Goal: Communication & Community: Answer question/provide support

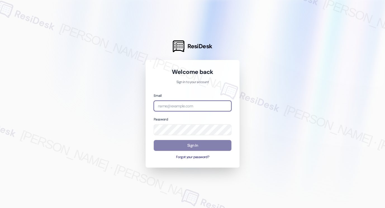
click at [191, 110] on input "email" at bounding box center [193, 106] width 78 height 11
type input "[EMAIL_ADDRESS][PERSON_NAME][PERSON_NAME][DOMAIN_NAME]"
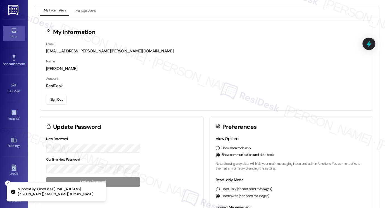
click at [16, 27] on link "Inbox" at bounding box center [14, 33] width 22 height 15
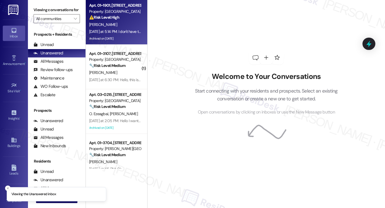
click at [112, 27] on div "[PERSON_NAME]" at bounding box center [115, 24] width 53 height 7
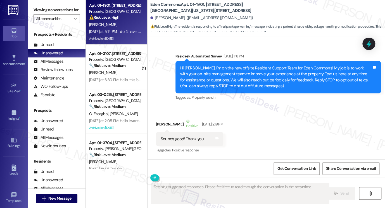
scroll to position [3900, 0]
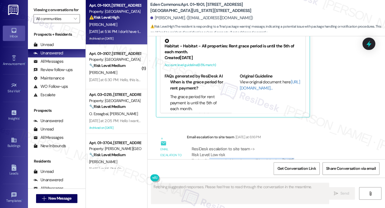
drag, startPoint x: 206, startPoint y: 125, endPoint x: 299, endPoint y: 127, distance: 93.6
click at [299, 146] on div "ResiDesk escalation to site team -> Risk Level: Low risk Topics: Request to hol…" at bounding box center [274, 158] width 165 height 24
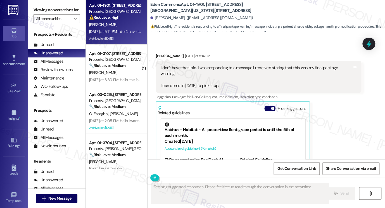
scroll to position [3788, 0]
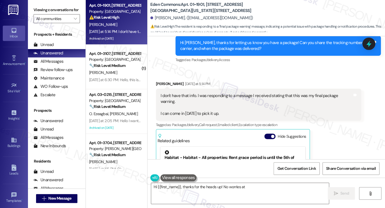
click at [191, 93] on div "I don't have that info. I was responding to a message I received stating that t…" at bounding box center [257, 105] width 192 height 24
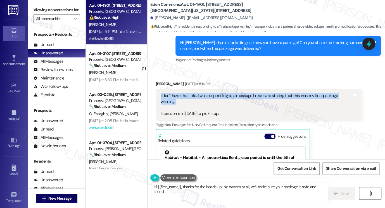
click at [191, 93] on div "I don't have that info. I was responding to a message I received stating that t…" at bounding box center [257, 105] width 192 height 24
click at [240, 93] on div "I don't have that info. I was responding to a message I received stating that t…" at bounding box center [257, 105] width 192 height 24
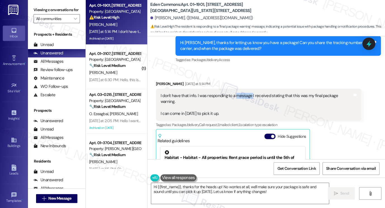
click at [240, 93] on div "I don't have that info. I was responding to a message I received stating that t…" at bounding box center [257, 105] width 192 height 24
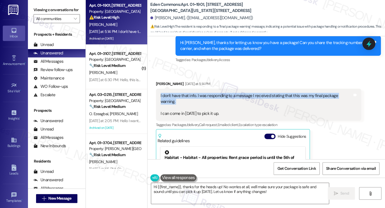
click at [240, 93] on div "I don't have that info. I was responding to a message I received stating that t…" at bounding box center [257, 105] width 192 height 24
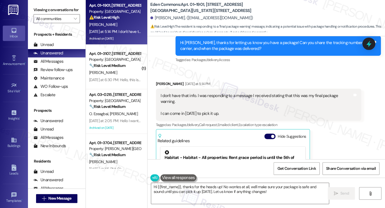
click at [188, 93] on div "I don't have that info. I was responding to a message I received stating that t…" at bounding box center [257, 105] width 192 height 24
click at [231, 93] on div "I don't have that info. I was responding to a message I received stating that t…" at bounding box center [257, 105] width 192 height 24
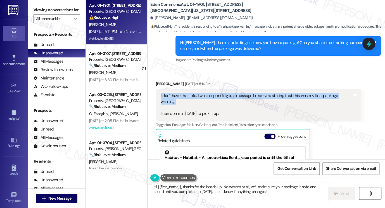
click at [231, 93] on div "I don't have that info. I was responding to a message I received stating that t…" at bounding box center [257, 105] width 192 height 24
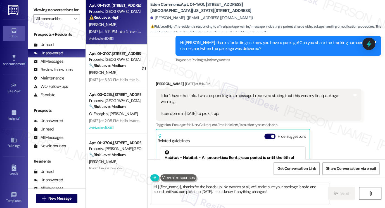
click at [196, 93] on div "I don't have that info. I was responding to a message I received stating that t…" at bounding box center [257, 105] width 192 height 24
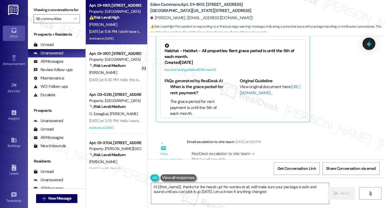
scroll to position [3900, 0]
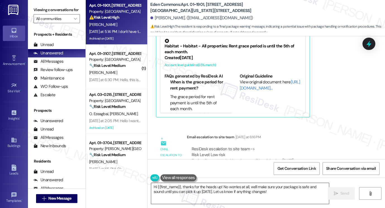
click at [252, 191] on textarea "Hi {{first_name}}, thanks for the heads up! No worries at all, we'll make sure …" at bounding box center [240, 193] width 178 height 21
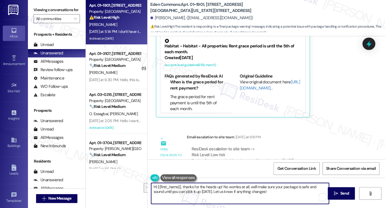
drag, startPoint x: 221, startPoint y: 188, endPoint x: 206, endPoint y: 195, distance: 16.9
click at [206, 195] on textarea "Hi {{first_name}}, thanks for the heads up! No worries at all, we'll make sure …" at bounding box center [240, 193] width 178 height 21
drag, startPoint x: 214, startPoint y: 190, endPoint x: 178, endPoint y: 192, distance: 35.8
click at [178, 192] on textarea "Hi {{first_name}}, thanks for the heads up! I've informed the team to hold your…" at bounding box center [240, 193] width 178 height 21
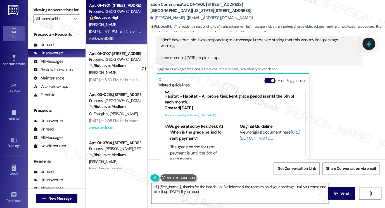
scroll to position [8, 0]
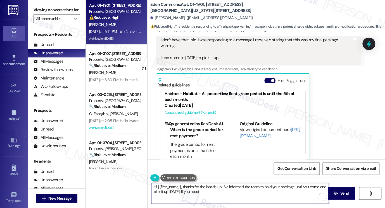
drag, startPoint x: 204, startPoint y: 191, endPoint x: 190, endPoint y: 192, distance: 13.4
click at [190, 192] on textarea "Hi {{first_name}}, thanks for the heads up! I've informed the team to hold your…" at bounding box center [240, 193] width 178 height 21
click at [189, 192] on textarea "Hi {{first_name}}, thanks for the heads up! I've informed the team to hold your…" at bounding box center [240, 193] width 178 height 21
click at [188, 194] on textarea "Hi {{first_name}}, thanks for the heads up! I've informed the team to hold your…" at bounding box center [240, 193] width 178 height 21
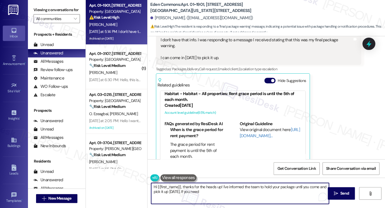
click at [200, 194] on textarea "Hi {{first_name}}, thanks for the heads up! I've informed the team to hold your…" at bounding box center [240, 193] width 178 height 21
type textarea "Hi {{first_name}}, thanks for the heads up! I've informed the team to hold your…"
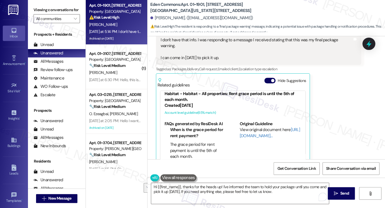
click at [29, 2] on div "Viewing conversations for All communities " at bounding box center [57, 14] width 58 height 29
click at [35, 9] on label "Viewing conversations for" at bounding box center [57, 10] width 46 height 9
click at [33, 6] on div "Viewing conversations for All communities " at bounding box center [57, 14] width 58 height 29
click at [204, 189] on textarea "Hi {{first_name}}, thanks for the heads up! I've informed the team to hold your…" at bounding box center [240, 193] width 178 height 21
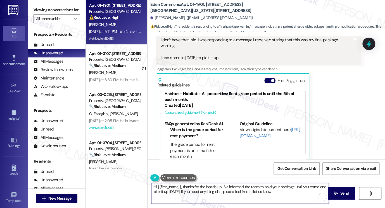
click at [204, 189] on textarea "Hi {{first_name}}, thanks for the heads up! I've informed the team to hold your…" at bounding box center [240, 193] width 178 height 21
click at [210, 189] on textarea "Hi {{first_name}}, thanks for the heads up! I've informed the team to hold your…" at bounding box center [240, 193] width 178 height 21
drag, startPoint x: 210, startPoint y: 189, endPoint x: 225, endPoint y: 189, distance: 15.1
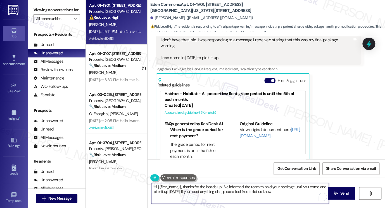
click at [210, 189] on textarea "Hi {{first_name}}, thanks for the heads up! I've informed the team to hold your…" at bounding box center [240, 193] width 178 height 21
click at [277, 190] on textarea "Hi {{first_name}}, thanks for the heads up! I've informed the team to hold your…" at bounding box center [240, 193] width 178 height 21
drag, startPoint x: 280, startPoint y: 195, endPoint x: 182, endPoint y: 190, distance: 98.2
click at [181, 190] on textarea "Hi {{first_name}}, thanks for the heads up! I've informed the team to hold your…" at bounding box center [240, 193] width 178 height 21
click at [243, 190] on textarea "Hi {{first_name}}, thanks for the heads up! I've informed the team to hold your…" at bounding box center [240, 193] width 178 height 21
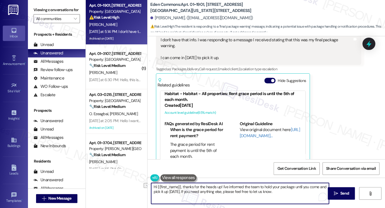
click at [243, 190] on textarea "Hi {{first_name}}, thanks for the heads up! I've informed the team to hold your…" at bounding box center [240, 193] width 178 height 21
click at [270, 189] on textarea "Hi {{first_name}}, thanks for the heads up! I've informed the team to hold your…" at bounding box center [240, 193] width 178 height 21
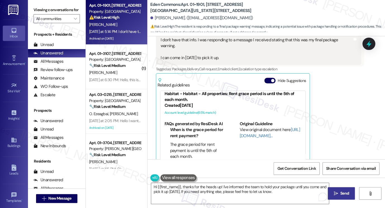
click at [340, 191] on span "Send" at bounding box center [344, 194] width 9 height 6
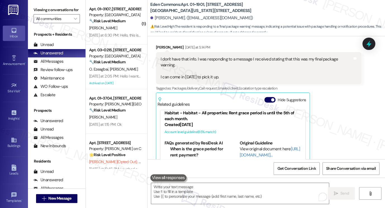
scroll to position [3945, 0]
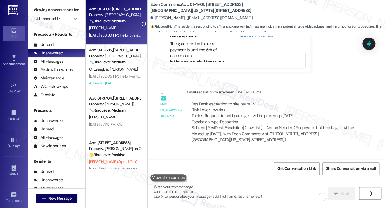
click at [118, 30] on div "[PERSON_NAME]" at bounding box center [115, 28] width 53 height 7
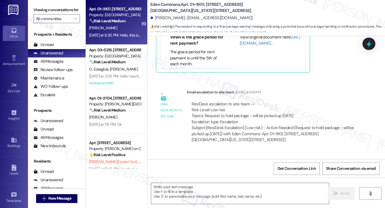
type textarea "Fetching suggested responses. Please feel free to read through the conversation…"
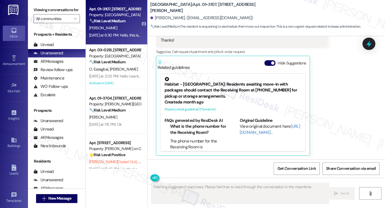
scroll to position [1608, 0]
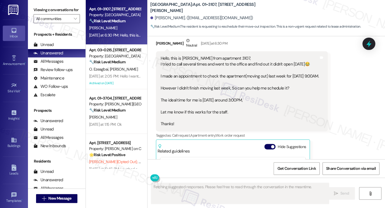
click at [182, 58] on div "Hello, this is [PERSON_NAME] from apartment 3107, I tried to call several times…" at bounding box center [240, 92] width 158 height 72
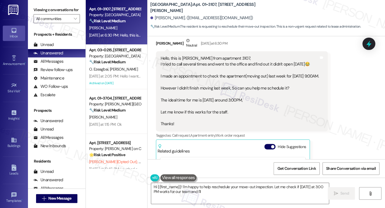
click at [182, 62] on div "Hello, this is [PERSON_NAME] from apartment 3107, I tried to call several times…" at bounding box center [240, 92] width 158 height 72
click at [212, 66] on div "Hello, this is [PERSON_NAME] from apartment 3107, I tried to call several times…" at bounding box center [240, 92] width 158 height 72
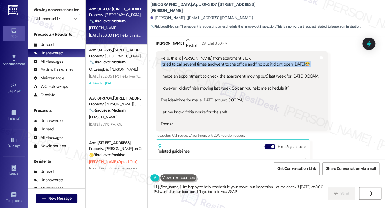
click at [212, 66] on div "Hello, this is [PERSON_NAME] from apartment 3107, I tried to call several times…" at bounding box center [240, 92] width 158 height 72
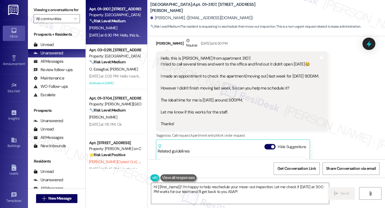
click at [191, 77] on div "Hello, this is [PERSON_NAME] from apartment 3107, I tried to call several times…" at bounding box center [240, 92] width 158 height 72
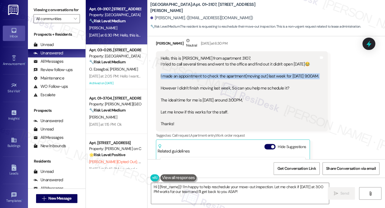
click at [191, 77] on div "Hello, this is [PERSON_NAME] from apartment 3107, I tried to call several times…" at bounding box center [240, 92] width 158 height 72
click at [234, 75] on div "Hello, this is [PERSON_NAME] from apartment 3107, I tried to call several times…" at bounding box center [240, 92] width 158 height 72
click at [235, 75] on div "Hello, this is [PERSON_NAME] from apartment 3107, I tried to call several times…" at bounding box center [240, 92] width 158 height 72
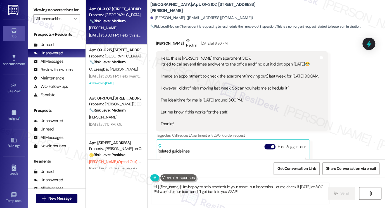
click at [198, 90] on div "Hello, this is [PERSON_NAME] from apartment 3107, I tried to call several times…" at bounding box center [240, 92] width 158 height 72
click at [220, 88] on div "Hello, this is [PERSON_NAME] from apartment 3107, I tried to call several times…" at bounding box center [240, 92] width 158 height 72
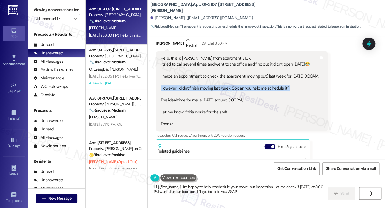
click at [220, 88] on div "Hello, this is [PERSON_NAME] from apartment 3107, I tried to call several times…" at bounding box center [240, 92] width 158 height 72
click at [203, 102] on div "Hello, this is [PERSON_NAME] from apartment 3107, I tried to call several times…" at bounding box center [240, 92] width 158 height 72
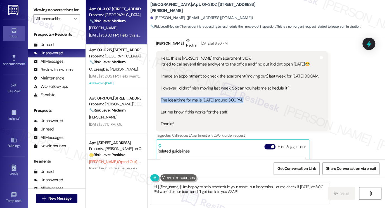
click at [203, 102] on div "Hello, this is [PERSON_NAME] from apartment 3107, I tried to call several times…" at bounding box center [240, 92] width 158 height 72
click at [250, 96] on div "Hello, this is [PERSON_NAME] from apartment 3107, I tried to call several times…" at bounding box center [240, 92] width 158 height 72
click at [238, 192] on textarea "Hi {{first_name}}! I'm happy to help reschedule your move-out inspection. Let m…" at bounding box center [240, 193] width 178 height 21
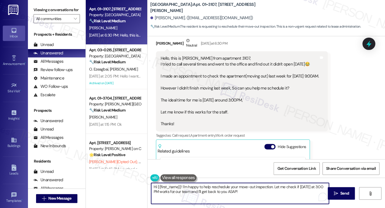
click at [238, 192] on textarea "Hi {{first_name}}! I'm happy to help reschedule your move-out inspection. Let m…" at bounding box center [240, 193] width 178 height 21
drag, startPoint x: 181, startPoint y: 188, endPoint x: 271, endPoint y: 187, distance: 89.7
click at [271, 187] on textarea "Hi {{first_name}}! I'm happy to help reschedule your move-out inspection. Let m…" at bounding box center [240, 193] width 178 height 21
click at [236, 193] on textarea "Hi {{first_name}}, thanks for the heads up! Let me check if [DATE] at 3:00 PM w…" at bounding box center [240, 193] width 178 height 21
click at [239, 191] on textarea "Hi {{first_name}}, thanks for the heads up! Let me check if [DATE] at 3:00 PM w…" at bounding box center [240, 193] width 178 height 21
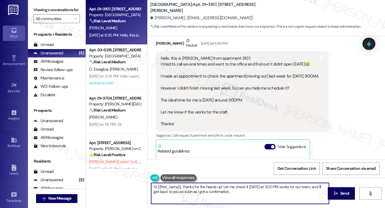
type textarea "Hi {{first_name}}, thanks for the heads up! Let me check if [DATE] at 3:00 PM w…"
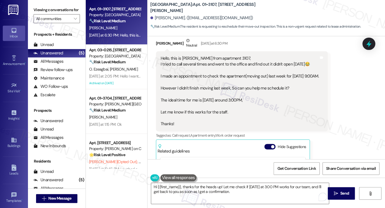
click at [209, 65] on div "Hello, this is [PERSON_NAME] from apartment 3107, I tried to call several times…" at bounding box center [240, 92] width 158 height 72
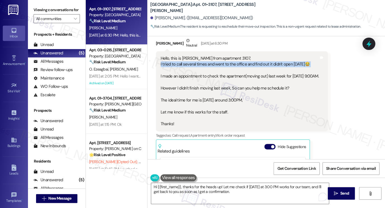
click at [209, 65] on div "Hello, this is [PERSON_NAME] from apartment 3107, I tried to call several times…" at bounding box center [240, 92] width 158 height 72
click at [244, 63] on div "Hello, this is [PERSON_NAME] from apartment 3107, I tried to call several times…" at bounding box center [240, 92] width 158 height 72
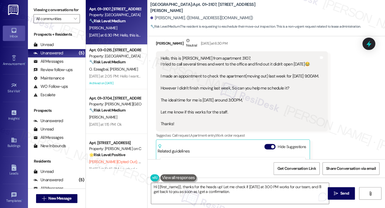
click at [212, 76] on div "Hello, this is [PERSON_NAME] from apartment 3107, I tried to call several times…" at bounding box center [240, 92] width 158 height 72
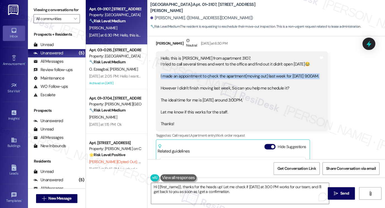
click at [212, 76] on div "Hello, this is [PERSON_NAME] from apartment 3107, I tried to call several times…" at bounding box center [240, 92] width 158 height 72
click at [220, 76] on div "Hello, this is [PERSON_NAME] from apartment 3107, I tried to call several times…" at bounding box center [240, 92] width 158 height 72
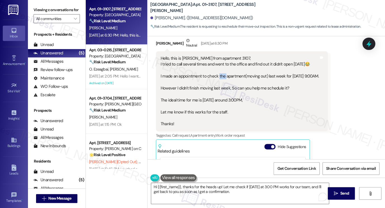
click at [220, 76] on div "Hello, this is [PERSON_NAME] from apartment 3107, I tried to call several times…" at bounding box center [240, 92] width 158 height 72
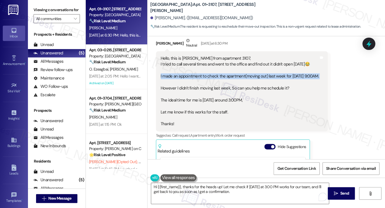
click at [220, 76] on div "Hello, this is [PERSON_NAME] from apartment 3107, I tried to call several times…" at bounding box center [240, 92] width 158 height 72
click at [247, 75] on div "Hello, this is [PERSON_NAME] from apartment 3107, I tried to call several times…" at bounding box center [240, 92] width 158 height 72
click at [248, 74] on div "Hello, this is [PERSON_NAME] from apartment 3107, I tried to call several times…" at bounding box center [240, 92] width 158 height 72
click at [285, 75] on div "Hello, this is [PERSON_NAME] from apartment 3107, I tried to call several times…" at bounding box center [240, 92] width 158 height 72
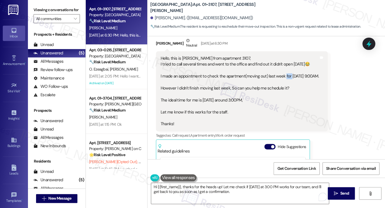
click at [285, 75] on div "Hello, this is [PERSON_NAME] from apartment 3107, I tried to call several times…" at bounding box center [240, 92] width 158 height 72
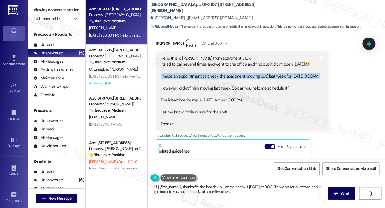
click at [285, 75] on div "Hello, this is [PERSON_NAME] from apartment 3107, I tried to call several times…" at bounding box center [240, 92] width 158 height 72
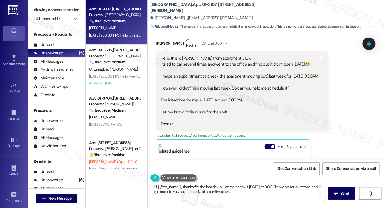
click at [202, 86] on div "Hello, this is [PERSON_NAME] from apartment 3107, I tried to call several times…" at bounding box center [240, 92] width 158 height 72
click at [191, 89] on div "Hello, this is [PERSON_NAME] from apartment 3107, I tried to call several times…" at bounding box center [240, 92] width 158 height 72
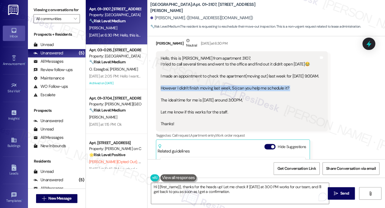
click at [191, 89] on div "Hello, this is [PERSON_NAME] from apartment 3107, I tried to call several times…" at bounding box center [240, 92] width 158 height 72
click at [209, 102] on div "Hello, this is [PERSON_NAME] from apartment 3107, I tried to call several times…" at bounding box center [240, 92] width 158 height 72
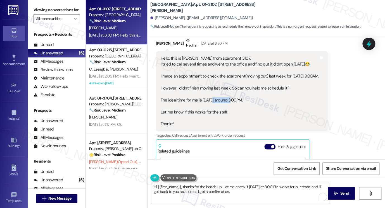
click at [209, 102] on div "Hello, this is [PERSON_NAME] from apartment 3107, I tried to call several times…" at bounding box center [240, 92] width 158 height 72
click at [194, 123] on div "Hello, this is [PERSON_NAME] from apartment 3107, I tried to call several times…" at bounding box center [240, 92] width 158 height 72
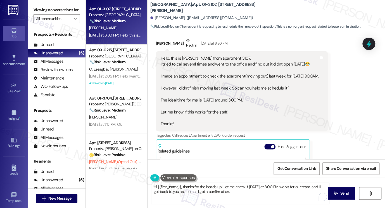
click at [239, 189] on textarea "Hi {{first_name}}, thanks for the heads up! Let me check if [DATE] at 3:00 PM w…" at bounding box center [240, 193] width 178 height 21
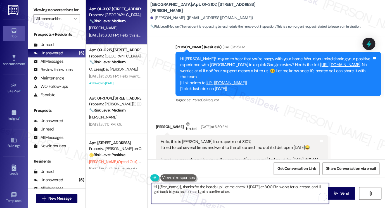
scroll to position [1524, 0]
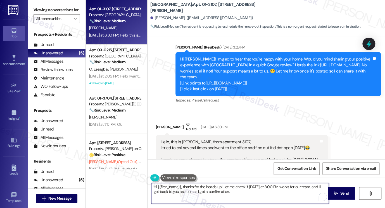
click at [271, 192] on textarea "Hi {{first_name}}, thanks for the heads up! Let me check if [DATE] at 3:00 PM w…" at bounding box center [240, 193] width 178 height 21
click at [336, 192] on icon "" at bounding box center [336, 194] width 4 height 4
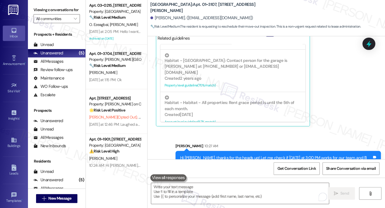
scroll to position [1737, 0]
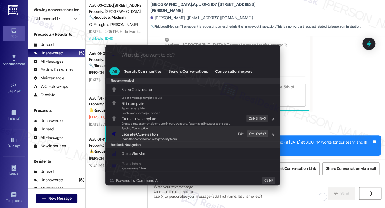
click at [150, 140] on span "Share this conversation with property team" at bounding box center [149, 139] width 55 height 4
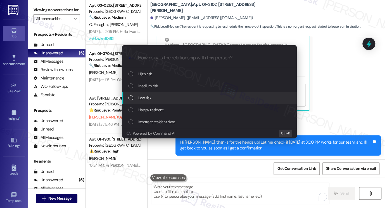
click at [159, 102] on div "Low risk" at bounding box center [209, 98] width 175 height 12
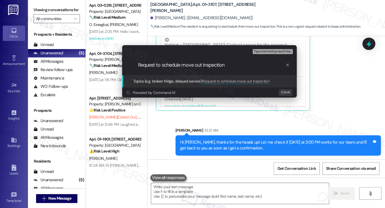
click at [236, 68] on input "Request to schedule move out inspection" at bounding box center [211, 65] width 147 height 6
click at [236, 65] on input "Request to schedule move out inspection [DATE] 3 pm" at bounding box center [211, 65] width 147 height 6
click at [243, 65] on input "Request to schedule move out inspection [DATE] at 3 pm" at bounding box center [211, 65] width 147 height 6
click at [238, 65] on input "Request to schedule move out inspection [DATE] at 3 pm" at bounding box center [211, 65] width 147 height 6
type input "Request to schedule move out inspection 8/27 ([DATE]) at 3 pm"
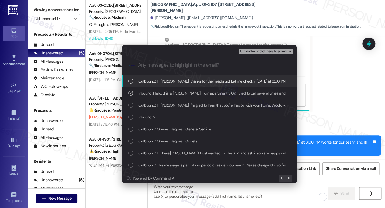
click at [268, 50] on span "Ctrl+Enter or click here to submit" at bounding box center [264, 52] width 48 height 4
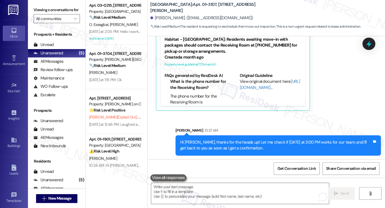
scroll to position [1692, 0]
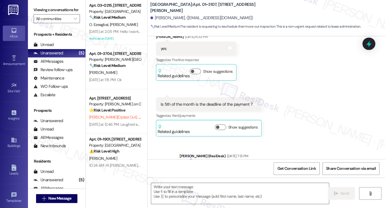
type textarea "Fetching suggested responses. Please feel free to read through the conversation…"
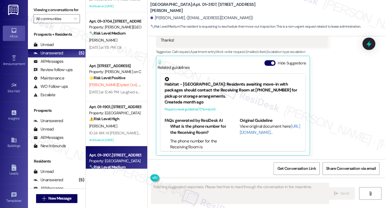
scroll to position [55, 0]
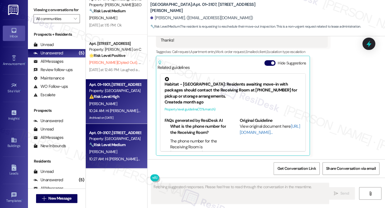
click at [121, 105] on div "[PERSON_NAME]" at bounding box center [115, 104] width 53 height 7
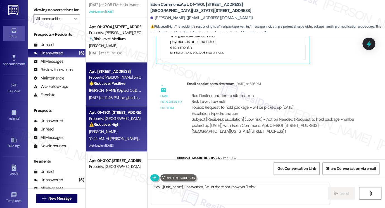
scroll to position [0, 0]
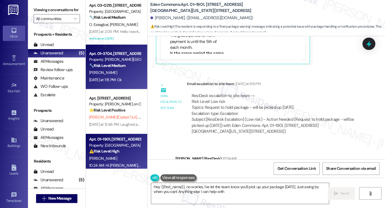
type textarea "Hey {{first_name}}, no worries, I've let the team know you'll pick up your pack…"
click at [127, 80] on div "[DATE] at 1:15 PM: Ok [DATE] at 1:15 PM: Ok" at bounding box center [115, 80] width 53 height 7
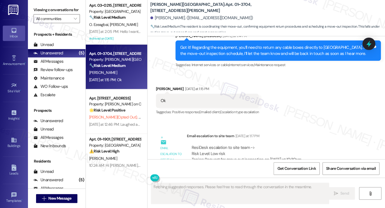
scroll to position [623, 0]
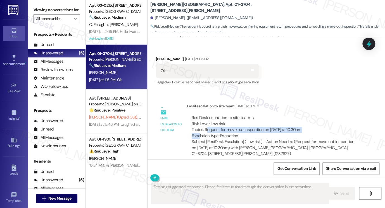
drag, startPoint x: 205, startPoint y: 130, endPoint x: 311, endPoint y: 129, distance: 106.8
click at [311, 129] on div "ResiDesk escalation to site team -> Risk Level: Low risk Topics: Request for mo…" at bounding box center [274, 127] width 165 height 24
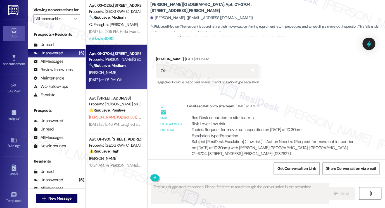
click at [311, 129] on div "ResiDesk escalation to site team -> Risk Level: Low risk Topics: Request for mo…" at bounding box center [274, 127] width 165 height 24
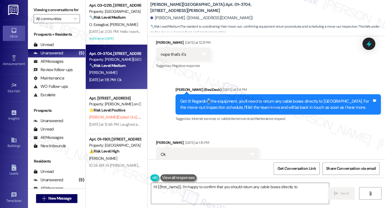
drag, startPoint x: 205, startPoint y: 102, endPoint x: 215, endPoint y: 104, distance: 10.2
click at [212, 104] on div "Got it! Regarding the equipment, you’ll need to return any cable boxes directly…" at bounding box center [276, 105] width 192 height 12
click at [215, 104] on div "Got it! Regarding the equipment, you’ll need to return any cable boxes directly…" at bounding box center [276, 105] width 192 height 12
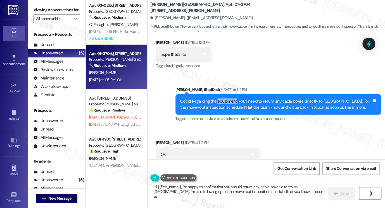
click at [215, 104] on div "Got it! Regarding the equipment, you’ll need to return any cable boxes directly…" at bounding box center [276, 105] width 192 height 12
type textarea "Hi {{first_name}}, I'm happy to confirm that you should return any cable boxes …"
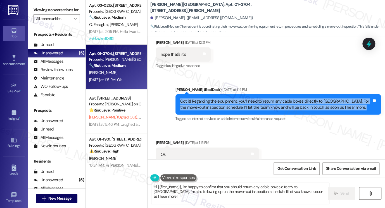
click at [215, 104] on div "Got it! Regarding the equipment, you’ll need to return any cable boxes directly…" at bounding box center [276, 105] width 192 height 12
click at [277, 106] on div "Got it! Regarding the equipment, you’ll need to return any cable boxes directly…" at bounding box center [276, 105] width 192 height 12
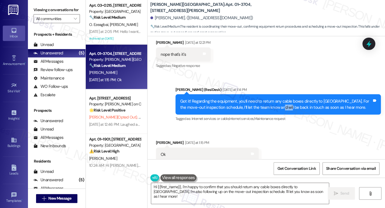
click at [277, 106] on div "Got it! Regarding the equipment, you’ll need to return any cable boxes directly…" at bounding box center [276, 105] width 192 height 12
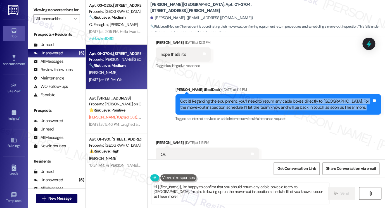
click at [277, 106] on div "Got it! Regarding the equipment, you’ll need to return any cable boxes directly…" at bounding box center [276, 105] width 192 height 12
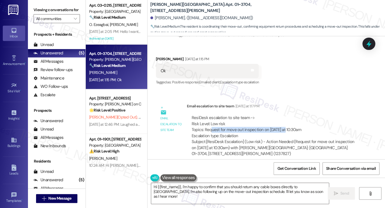
drag, startPoint x: 210, startPoint y: 131, endPoint x: 282, endPoint y: 132, distance: 71.8
click at [282, 132] on div "ResiDesk escalation to site team -> Risk Level: Low risk Topics: Request for mo…" at bounding box center [274, 127] width 165 height 24
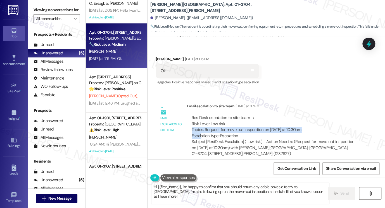
scroll to position [0, 0]
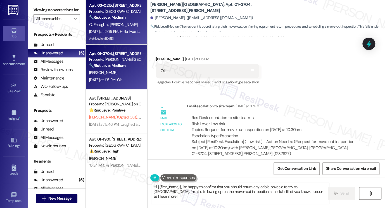
click at [104, 18] on strong "🔧 Risk Level: Medium" at bounding box center [107, 17] width 36 height 5
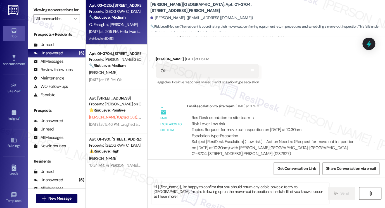
type textarea "Fetching suggested responses. Please feel free to read through the conversation…"
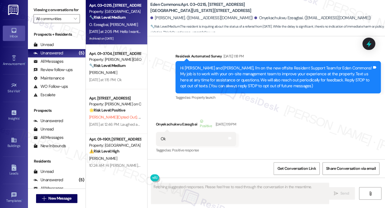
scroll to position [11515, 0]
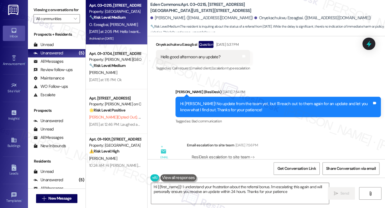
type textarea "Hi {{first_name}}! I understand your frustration about the referral bonus. I'm …"
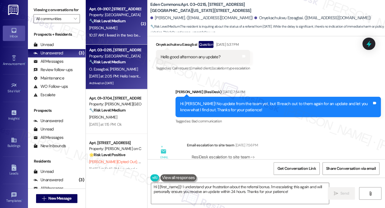
click at [103, 24] on div "🔧 Risk Level: Medium The resident is moving out due to rent increases. While re…" at bounding box center [115, 21] width 52 height 6
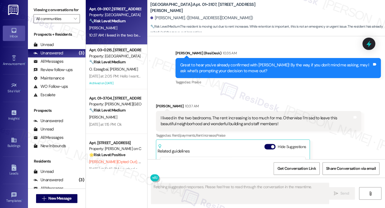
scroll to position [2010, 0]
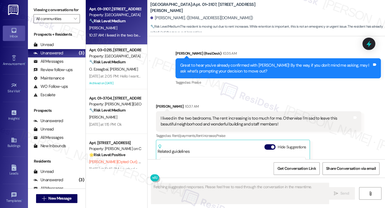
click at [186, 120] on div "I liveed in the two bedrooms. The rent increasing is too much for me. Otherwise…" at bounding box center [257, 122] width 192 height 12
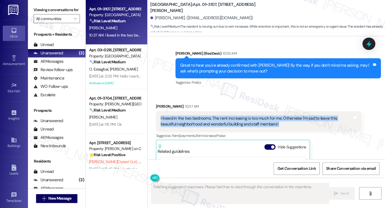
click at [186, 120] on div "I liveed in the two bedrooms. The rent increasing is too much for me. Otherwise…" at bounding box center [257, 122] width 192 height 12
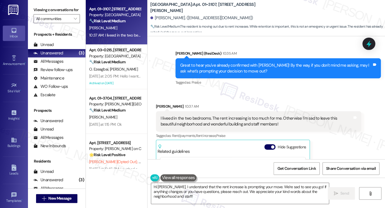
click at [200, 63] on div "Great to hear you've already confirmed with [PERSON_NAME]! By the way, if you d…" at bounding box center [276, 69] width 192 height 12
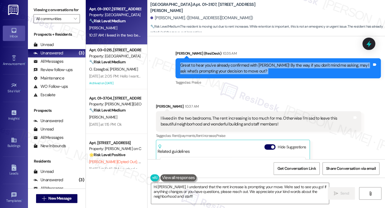
click at [200, 63] on div "Great to hear you've already confirmed with [PERSON_NAME]! By the way, if you d…" at bounding box center [276, 69] width 192 height 12
click at [253, 63] on div "Great to hear you've already confirmed with [PERSON_NAME]! By the way, if you d…" at bounding box center [276, 69] width 192 height 12
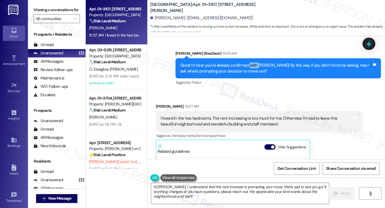
click at [253, 63] on div "Great to hear you've already confirmed with [PERSON_NAME]! By the way, if you d…" at bounding box center [276, 69] width 192 height 12
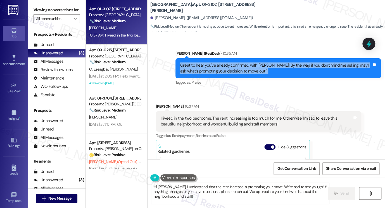
click at [253, 63] on div "Great to hear you've already confirmed with [PERSON_NAME]! By the way, if you d…" at bounding box center [276, 69] width 192 height 12
click at [215, 70] on div "Great to hear you've already confirmed with [PERSON_NAME]! By the way, if you d…" at bounding box center [276, 69] width 192 height 12
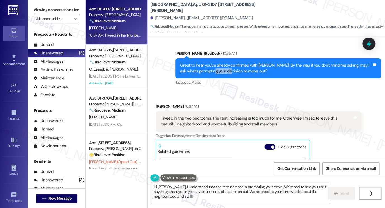
click at [215, 70] on div "Great to hear you've already confirmed with [PERSON_NAME]! By the way, if you d…" at bounding box center [276, 69] width 192 height 12
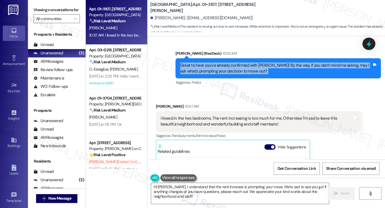
click at [215, 70] on div "Great to hear you've already confirmed with [PERSON_NAME]! By the way, if you d…" at bounding box center [276, 69] width 192 height 12
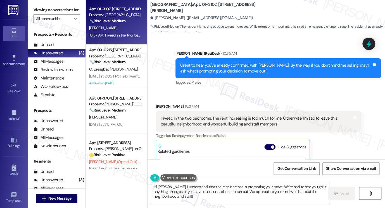
click at [177, 117] on div "I liveed in the two bedrooms. The rent increasing is too much for me. Otherwise…" at bounding box center [257, 122] width 192 height 12
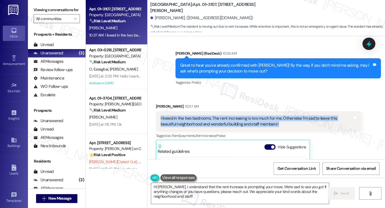
click at [177, 117] on div "I liveed in the two bedrooms. The rent increasing is too much for me. Otherwise…" at bounding box center [257, 122] width 192 height 12
click at [222, 120] on div "I liveed in the two bedrooms. The rent increasing is too much for me. Otherwise…" at bounding box center [257, 122] width 192 height 12
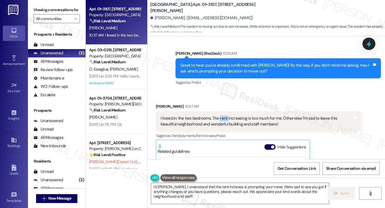
click at [222, 120] on div "I liveed in the two bedrooms. The rent increasing is too much for me. Otherwise…" at bounding box center [257, 122] width 192 height 12
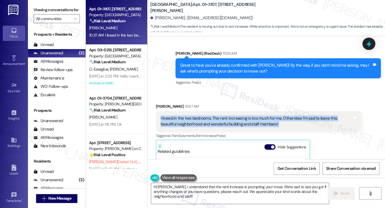
click at [222, 120] on div "I liveed in the two bedrooms. The rent increasing is too much for me. Otherwise…" at bounding box center [257, 122] width 192 height 12
click at [222, 119] on div "I liveed in the two bedrooms. The rent increasing is too much for me. Otherwise…" at bounding box center [257, 122] width 192 height 12
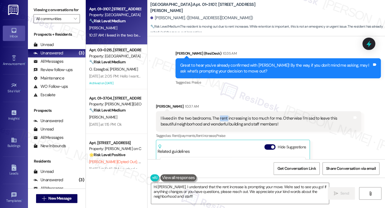
click at [222, 119] on div "I liveed in the two bedrooms. The rent increasing is too much for me. Otherwise…" at bounding box center [257, 122] width 192 height 12
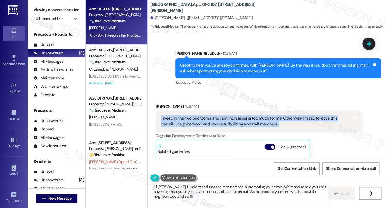
click at [222, 119] on div "I liveed in the two bedrooms. The rent increasing is too much for me. Otherwise…" at bounding box center [257, 122] width 192 height 12
click at [197, 188] on textarea "Hi [PERSON_NAME], I understand that the rent increase is prompting your move. W…" at bounding box center [240, 193] width 178 height 21
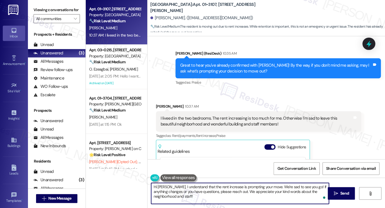
drag, startPoint x: 165, startPoint y: 188, endPoint x: 142, endPoint y: 187, distance: 23.5
click at [142, 187] on div "Apt. 01~3107, [STREET_ADDRESS][PERSON_NAME] Property: [GEOGRAPHIC_DATA] 🔧 Risk …" at bounding box center [235, 104] width 299 height 208
click at [228, 188] on textarea "Hi [PERSON_NAME], I understand that the rent increase is prompting your move. W…" at bounding box center [240, 193] width 178 height 21
drag, startPoint x: 260, startPoint y: 187, endPoint x: 162, endPoint y: 183, distance: 98.7
click at [162, 183] on div "Hi [PERSON_NAME], I understand that the rent increase is prompting your move. W…" at bounding box center [240, 194] width 178 height 22
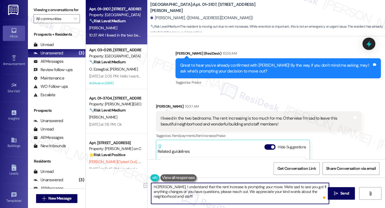
click at [210, 185] on textarea "Hi [PERSON_NAME], I understand that the rent increase is prompting your move. W…" at bounding box center [240, 193] width 178 height 21
click at [246, 186] on textarea "Hi [PERSON_NAME], I understand that the rent increase is prompting your move. W…" at bounding box center [240, 193] width 178 height 21
click at [287, 187] on textarea "Hi [PERSON_NAME], I understand that the rent increase is prompting your move. W…" at bounding box center [240, 193] width 178 height 21
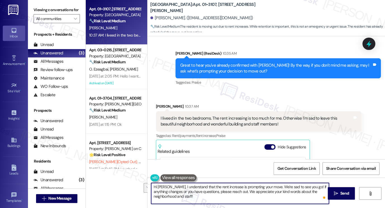
drag, startPoint x: 190, startPoint y: 198, endPoint x: 193, endPoint y: 193, distance: 6.3
click at [190, 193] on textarea "Hi [PERSON_NAME], I understand that the rent increase is prompting your move. W…" at bounding box center [240, 193] width 178 height 21
click at [224, 193] on textarea "Hi [PERSON_NAME], I understand that the rent increase is prompting your move. W…" at bounding box center [240, 193] width 178 height 21
drag, startPoint x: 241, startPoint y: 193, endPoint x: 249, endPoint y: 199, distance: 9.5
click at [249, 199] on textarea "Hi [PERSON_NAME], I understand that the rent increase is prompting your move. W…" at bounding box center [240, 193] width 178 height 21
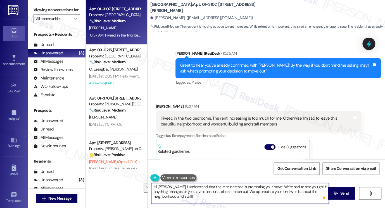
click at [185, 200] on textarea "Hi [PERSON_NAME], I understand that the rent increase is prompting your move. W…" at bounding box center [240, 193] width 178 height 21
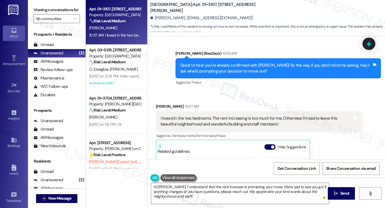
click at [33, 12] on div "Viewing conversations for All communities " at bounding box center [57, 14] width 58 height 29
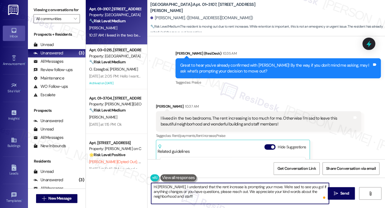
click at [175, 186] on textarea "Hi [PERSON_NAME], I understand that the rent increase is prompting your move. W…" at bounding box center [240, 193] width 178 height 21
drag, startPoint x: 165, startPoint y: 187, endPoint x: 140, endPoint y: 187, distance: 25.4
click at [140, 187] on div "Apt. 01~3107, [STREET_ADDRESS][PERSON_NAME] Property: [GEOGRAPHIC_DATA] 🔧 Risk …" at bounding box center [235, 104] width 299 height 208
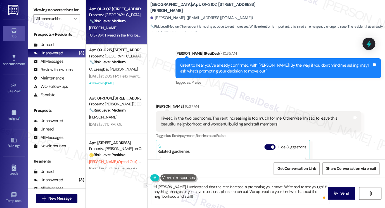
click at [218, 57] on div "[PERSON_NAME] (ResiDesk) 10:35 AM" at bounding box center [277, 55] width 205 height 8
click at [215, 65] on div "Great to hear you've already confirmed with [PERSON_NAME]! By the way, if you d…" at bounding box center [276, 69] width 192 height 12
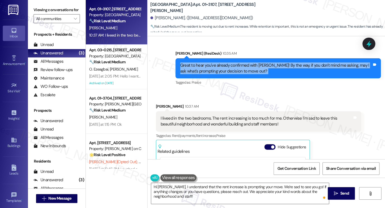
click at [215, 65] on div "Great to hear you've already confirmed with [PERSON_NAME]! By the way, if you d…" at bounding box center [276, 69] width 192 height 12
copy div "Great to hear you've already confirmed with [PERSON_NAME]! By the way, if you d…"
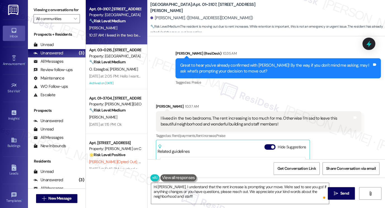
click at [33, 11] on div "Viewing conversations for All communities " at bounding box center [57, 14] width 58 height 29
click at [207, 127] on div "I liveed in the two bedrooms. The rent increasing is too much for me. Otherwise…" at bounding box center [258, 121] width 205 height 20
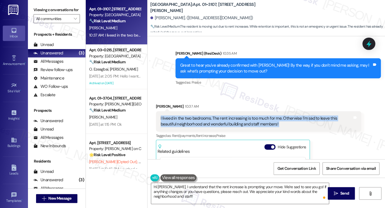
click at [207, 127] on div "I liveed in the two bedrooms. The rent increasing is too much for me. Otherwise…" at bounding box center [258, 121] width 205 height 20
copy div "I liveed in the two bedrooms. The rent increasing is too much for me. Otherwise…"
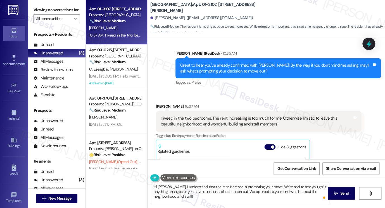
click at [35, 6] on label "Viewing conversations for" at bounding box center [57, 10] width 46 height 9
click at [31, 16] on div "Viewing conversations for All communities " at bounding box center [57, 14] width 58 height 29
drag, startPoint x: 184, startPoint y: 92, endPoint x: 172, endPoint y: 101, distance: 15.7
click at [184, 92] on div "Received via SMS [PERSON_NAME] 10:37 AM I liveed in the two bedrooms. The rent …" at bounding box center [267, 167] width 238 height 153
click at [192, 125] on div "I liveed in the two bedrooms. The rent increasing is too much for me. Otherwise…" at bounding box center [257, 122] width 192 height 12
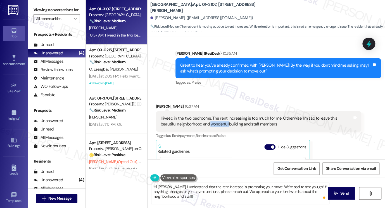
click at [192, 125] on div "I liveed in the two bedrooms. The rent increasing is too much for me. Otherwise…" at bounding box center [257, 122] width 192 height 12
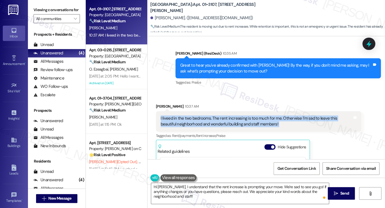
click at [192, 125] on div "I liveed in the two bedrooms. The rent increasing is too much for me. Otherwise…" at bounding box center [257, 122] width 192 height 12
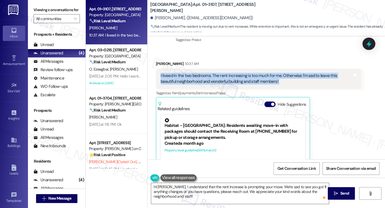
scroll to position [2094, 0]
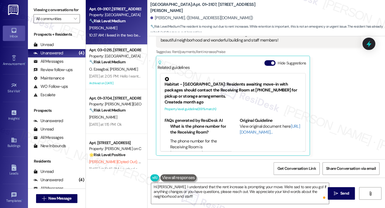
click at [34, 13] on label "Viewing conversations for" at bounding box center [57, 10] width 46 height 9
click at [35, 12] on label "Viewing conversations for" at bounding box center [57, 10] width 46 height 9
click at [35, 9] on label "Viewing conversations for" at bounding box center [57, 10] width 46 height 9
click at [175, 188] on textarea "Hi [PERSON_NAME], I understand that the rent increase is prompting your move. W…" at bounding box center [240, 193] width 178 height 21
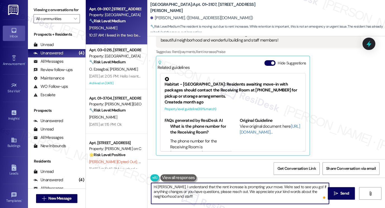
click at [175, 188] on textarea "Hi [PERSON_NAME], I understand that the rent increase is prompting your move. W…" at bounding box center [240, 193] width 178 height 21
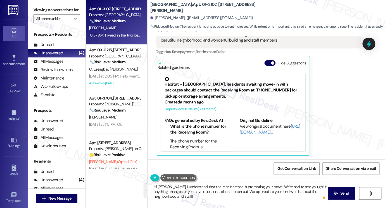
click at [32, 13] on div "Viewing conversations for All communities " at bounding box center [57, 14] width 58 height 29
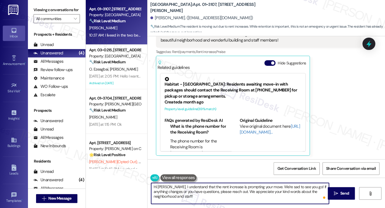
click at [183, 189] on textarea "Hi [PERSON_NAME], I understand that the rent increase is prompting your move. W…" at bounding box center [240, 193] width 178 height 21
paste textarea "Thank you for sharing that with me, {{first_name}}. I completely understand how…"
click at [247, 186] on textarea "Thank you for sharing that with me, {{first_name}}. I completely understand how…" at bounding box center [240, 193] width 178 height 21
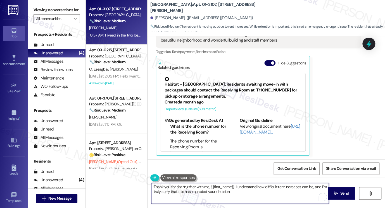
click at [288, 193] on textarea "Thank you for sharing that with me, {{first_name}}. I understand how difficult …" at bounding box center [240, 193] width 178 height 21
click at [156, 194] on textarea "Thank you for sharing that with me, {{first_name}}. I understand how difficult …" at bounding box center [240, 193] width 178 height 21
drag, startPoint x: 236, startPoint y: 192, endPoint x: 249, endPoint y: 189, distance: 13.6
click at [236, 192] on textarea "Thank you for sharing that with me, {{first_name}}. I understand how difficult …" at bounding box center [240, 193] width 178 height 21
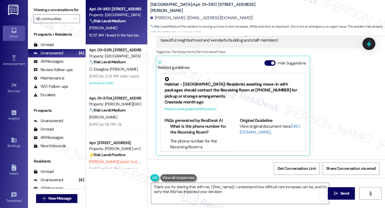
drag, startPoint x: 33, startPoint y: 7, endPoint x: 39, endPoint y: 11, distance: 7.5
click at [33, 7] on div "Viewing conversations for All communities " at bounding box center [57, 14] width 58 height 29
click at [239, 193] on textarea "Thank you for sharing that with me, {{first_name}}. I understand how difficult …" at bounding box center [240, 193] width 178 height 21
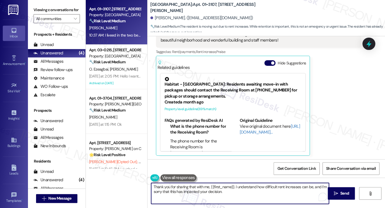
paste textarea "It means a lot to hear your kind words about the neighborhood, building, and st…"
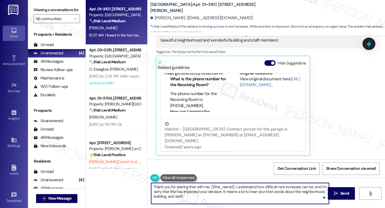
scroll to position [87, 0]
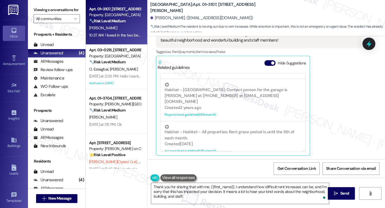
click at [35, 8] on label "Viewing conversations for" at bounding box center [57, 10] width 46 height 9
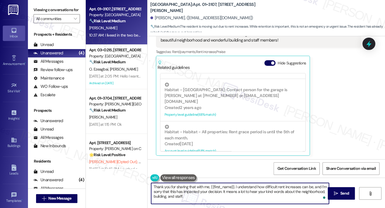
click at [189, 197] on textarea "Thank you for sharing that with me, {{first_name}}. I understand how difficult …" at bounding box center [240, 193] width 178 height 21
paste textarea "If you wouldn’t mind, would you be open to sharing your experience in a quick G…"
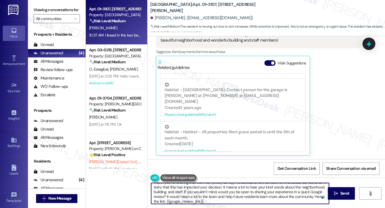
scroll to position [6, 0]
drag, startPoint x: 210, startPoint y: 202, endPoint x: 165, endPoint y: 202, distance: 45.3
click at [165, 202] on textarea "Thank you for sharing that with me, {{first_name}}. I understand how difficult …" at bounding box center [240, 193] width 178 height 21
drag, startPoint x: 174, startPoint y: 200, endPoint x: 214, endPoint y: 195, distance: 40.0
click at [214, 195] on textarea "Thank you for sharing that with me, {{first_name}}. I understand how difficult …" at bounding box center [240, 193] width 178 height 21
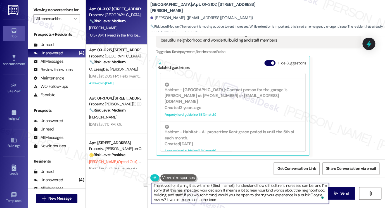
scroll to position [1, 0]
click at [272, 198] on textarea "Thank you for sharing that with me, {{first_name}}. I understand how difficult …" at bounding box center [240, 193] width 178 height 21
click at [304, 194] on textarea "Thank you for sharing that with me, {{first_name}}. I understand how difficult …" at bounding box center [240, 193] width 178 height 21
click at [265, 196] on textarea "Thank you for sharing that with me, {{first_name}}. I understand how difficult …" at bounding box center [240, 193] width 178 height 21
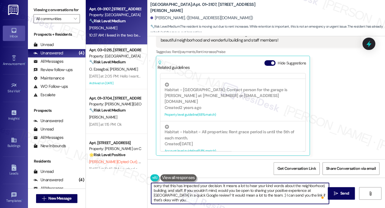
click at [265, 196] on textarea "Thank you for sharing that with me, {{first_name}}. I understand how difficult …" at bounding box center [240, 193] width 178 height 21
type textarea "Thank you for sharing that with me, {{first_name}}. I understand how difficult …"
click at [282, 194] on textarea "Thank you for sharing that with me, {{first_name}}. I understand how difficult …" at bounding box center [240, 193] width 178 height 21
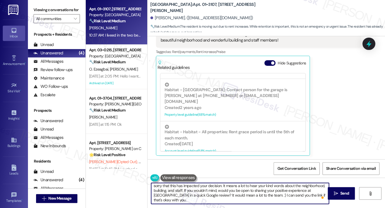
click at [282, 194] on textarea "Thank you for sharing that with me, {{first_name}}. I understand how difficult …" at bounding box center [240, 193] width 178 height 21
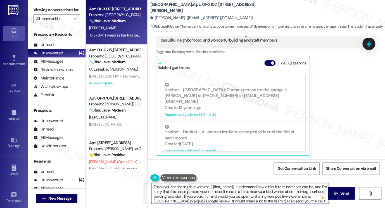
click at [308, 193] on textarea "Thank you for sharing that with me, {{first_name}}. I understand how difficult …" at bounding box center [240, 193] width 178 height 21
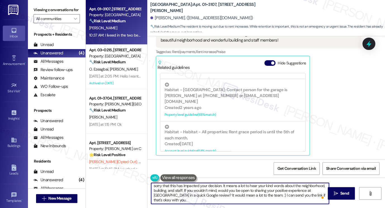
click at [256, 195] on textarea "Thank you for sharing that with me, {{first_name}}. I understand how difficult …" at bounding box center [240, 193] width 178 height 21
click at [257, 195] on textarea "Thank you for sharing that with me, {{first_name}}. I understand how difficult …" at bounding box center [240, 193] width 178 height 21
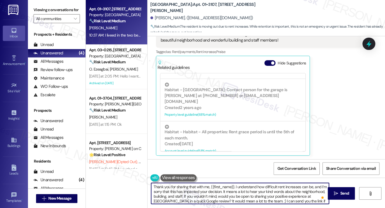
click at [228, 188] on textarea "Thank you for sharing that with me, {{first_name}}. I understand how difficult …" at bounding box center [240, 193] width 178 height 21
click at [273, 187] on textarea "Thank you for sharing that with me, {{first_name}}. I understand how difficult …" at bounding box center [240, 193] width 178 height 21
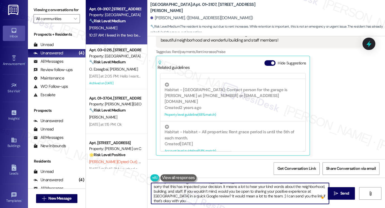
scroll to position [6, 0]
click at [261, 200] on textarea "Thank you for sharing that with me, {{first_name}}. I understand how difficult …" at bounding box center [240, 193] width 178 height 21
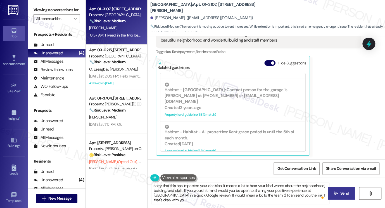
click at [335, 192] on icon "" at bounding box center [336, 194] width 4 height 4
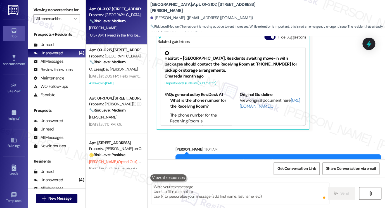
scroll to position [2151, 0]
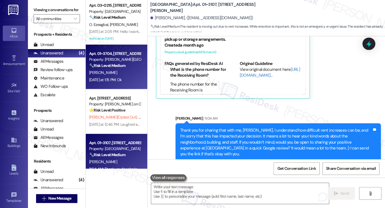
click at [120, 73] on div "[PERSON_NAME]" at bounding box center [115, 72] width 53 height 7
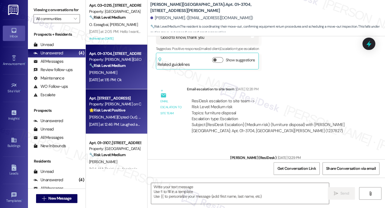
type textarea "Fetching suggested responses. Please feel free to read through the conversation…"
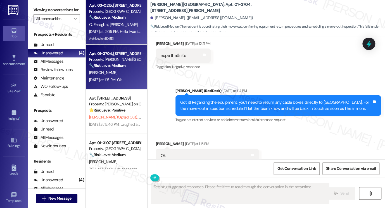
scroll to position [553, 0]
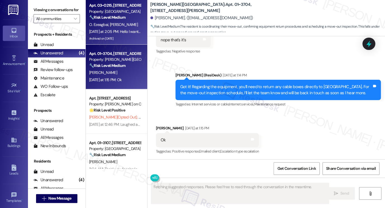
click at [122, 41] on div "Archived on [DATE]" at bounding box center [115, 38] width 53 height 7
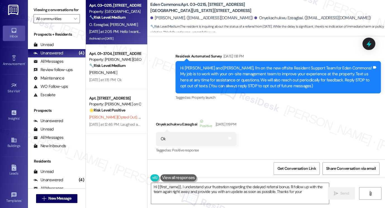
scroll to position [11515, 0]
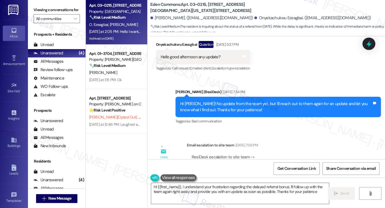
type textarea "Hi {{first_name}}, I understand your frustration regarding the delayed referral…"
